Goal: Information Seeking & Learning: Understand process/instructions

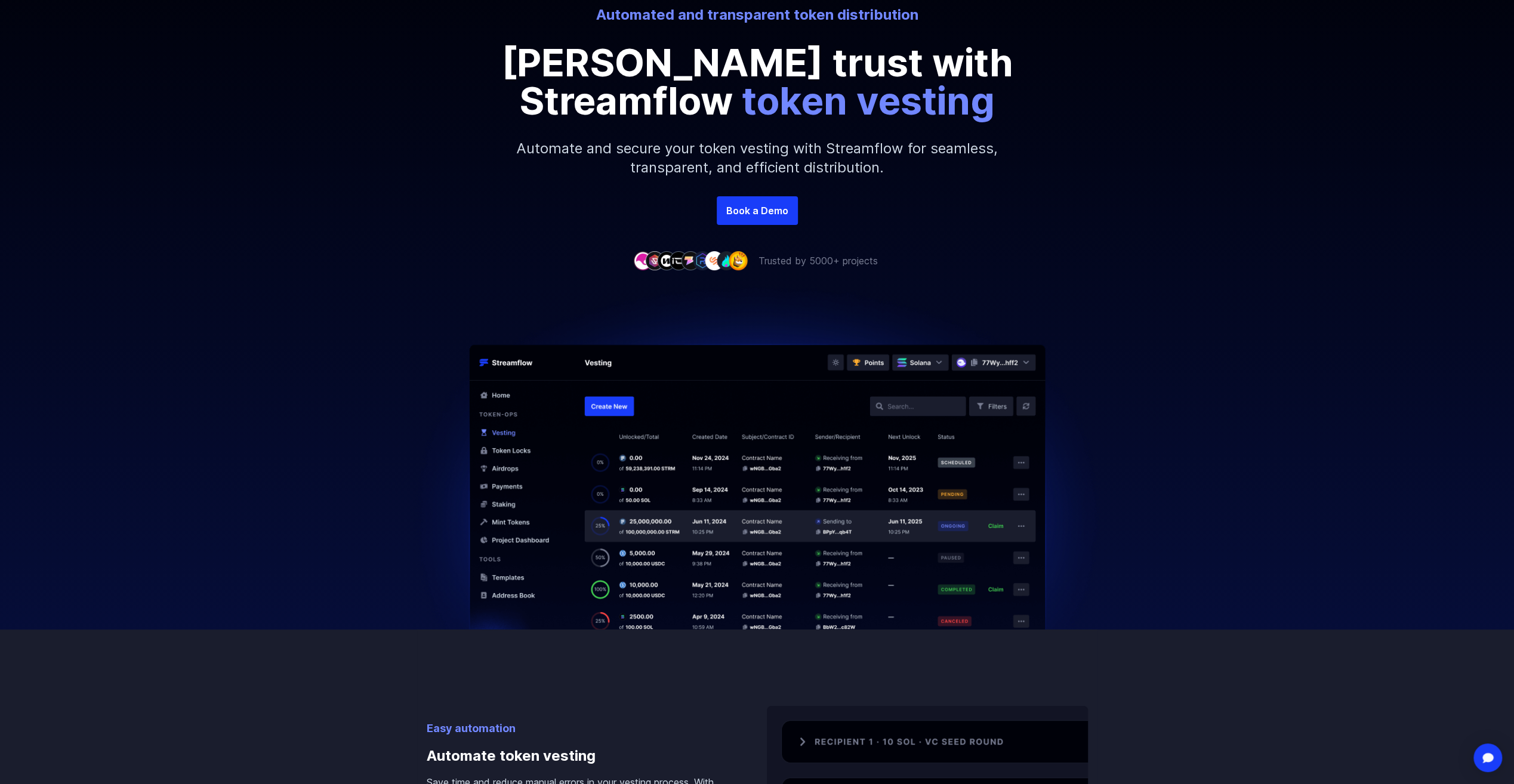
scroll to position [179, 0]
